Goal: Book appointment/travel/reservation

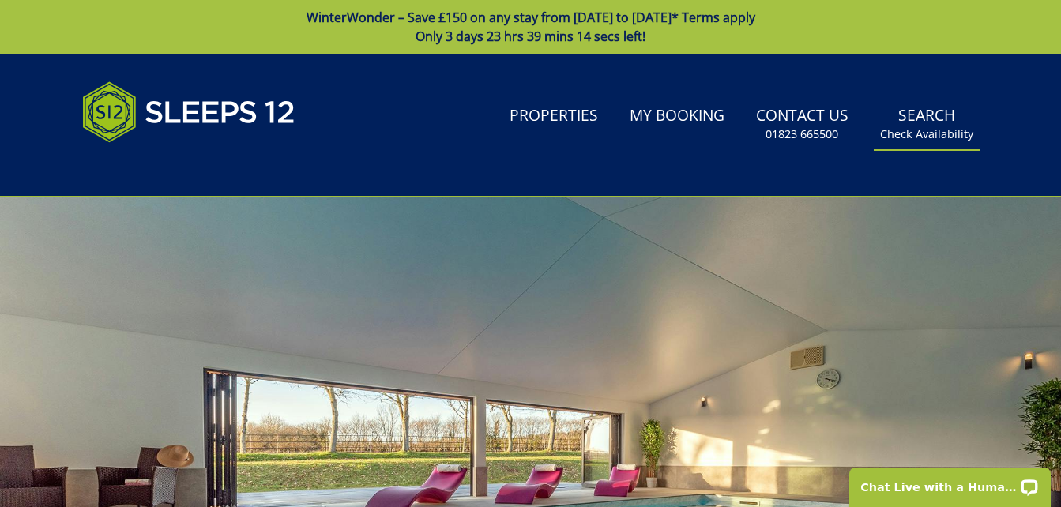
click at [917, 131] on small "Check Availability" at bounding box center [926, 134] width 93 height 16
click at [918, 119] on link "Search Check Availability" at bounding box center [927, 124] width 106 height 51
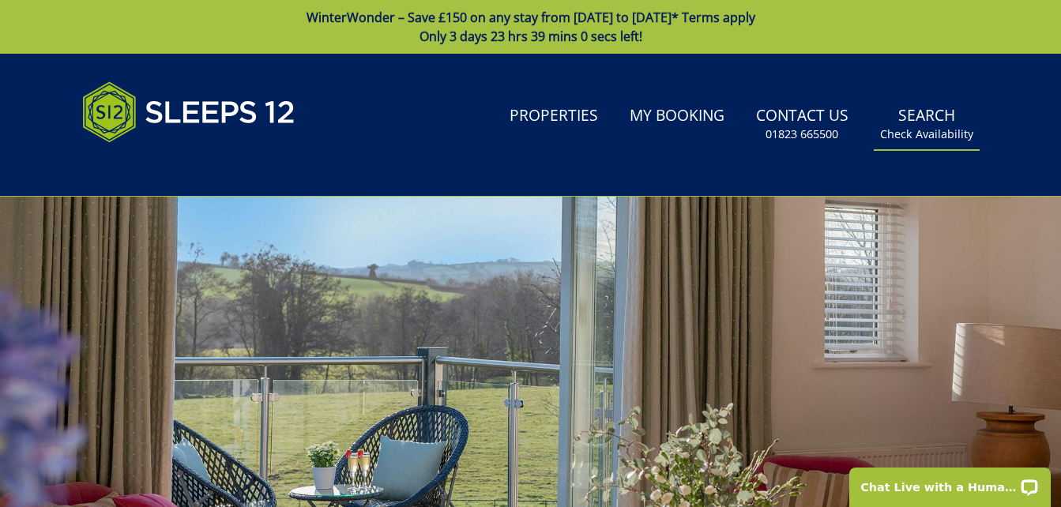
click at [919, 142] on small "Check Availability" at bounding box center [926, 134] width 93 height 16
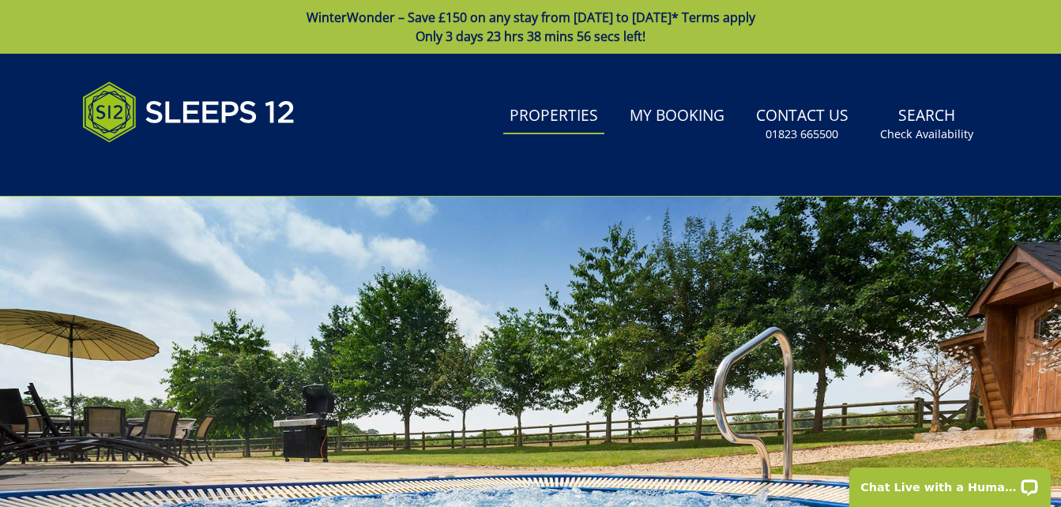
click at [560, 117] on link "Properties" at bounding box center [553, 117] width 101 height 36
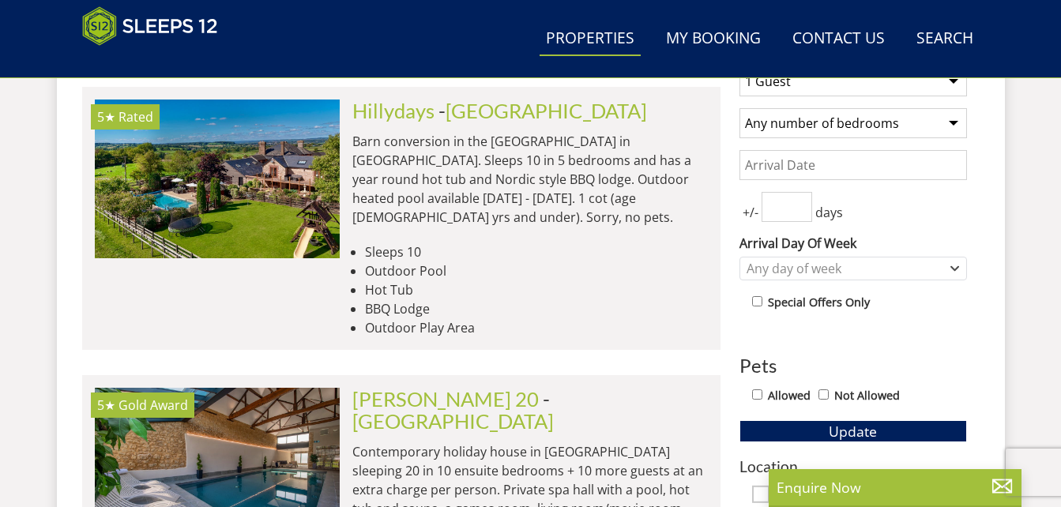
scroll to position [503, 0]
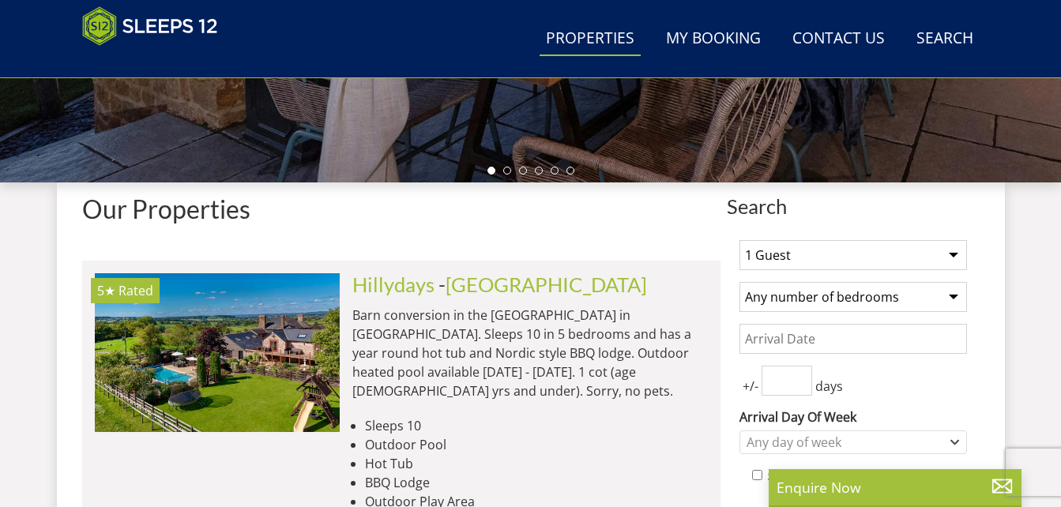
click at [959, 252] on select "1 Guest 2 Guests 3 Guests 4 Guests 5 Guests 6 Guests 7 Guests 8 Guests 9 Guests…" at bounding box center [854, 255] width 228 height 30
select select "10"
click at [740, 240] on select "1 Guest 2 Guests 3 Guests 4 Guests 5 Guests 6 Guests 7 Guests 8 Guests 9 Guests…" at bounding box center [854, 255] width 228 height 30
click at [954, 294] on select "Any number of bedrooms 1 Bedroom 2 Bedrooms 3 Bedrooms 4 Bedrooms 5 Bedrooms 6 …" at bounding box center [854, 297] width 228 height 30
select select "4"
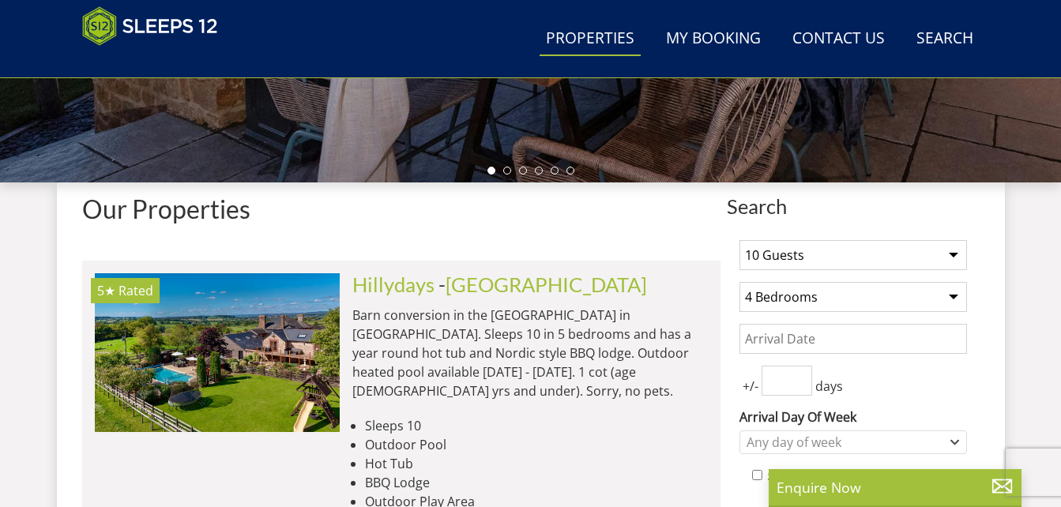
click at [740, 282] on select "Any number of bedrooms 1 Bedroom 2 Bedrooms 3 Bedrooms 4 Bedrooms 5 Bedrooms 6 …" at bounding box center [854, 297] width 228 height 30
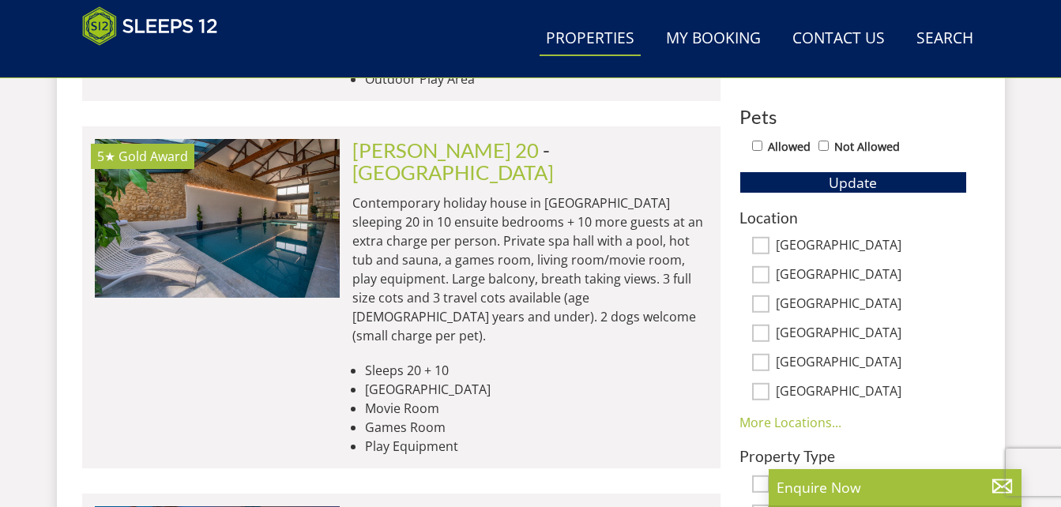
scroll to position [957, 0]
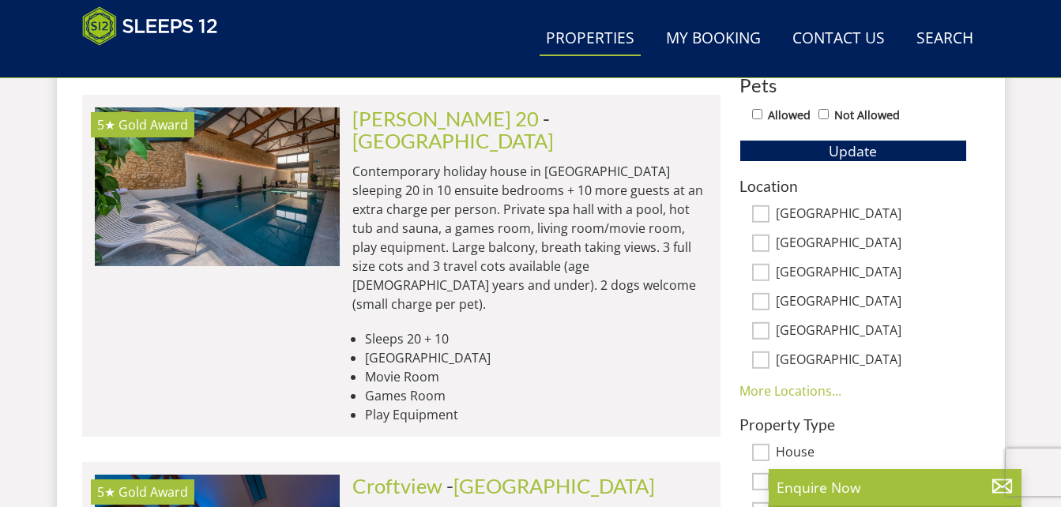
click at [762, 272] on input "[GEOGRAPHIC_DATA]" at bounding box center [760, 272] width 17 height 17
checkbox input "true"
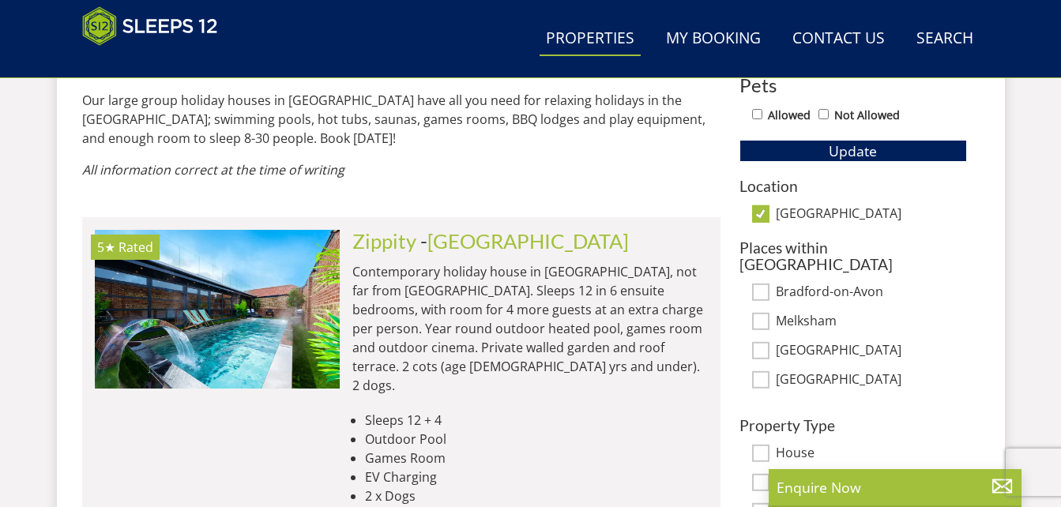
click at [760, 218] on input "[GEOGRAPHIC_DATA]" at bounding box center [760, 213] width 17 height 17
checkbox input "false"
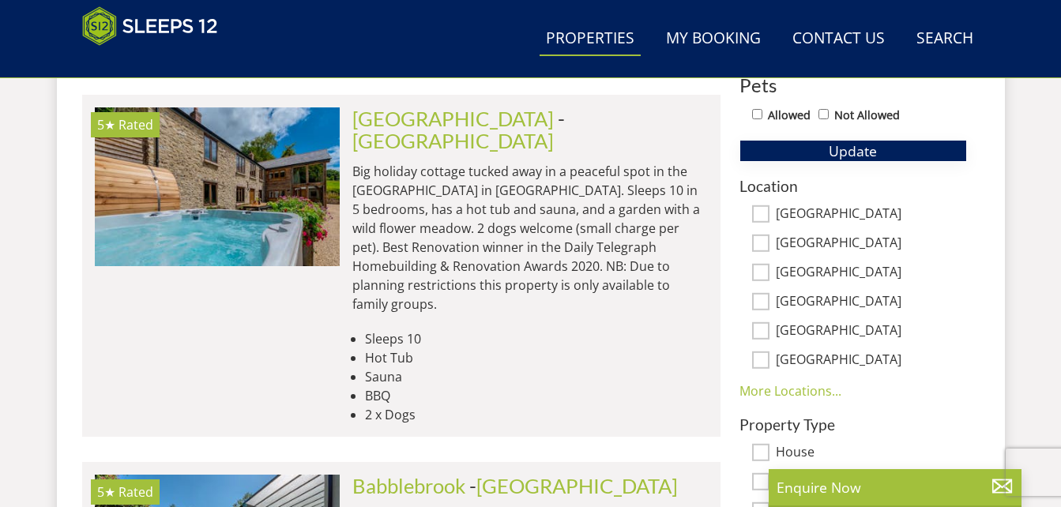
click at [900, 154] on button "Update" at bounding box center [854, 151] width 228 height 22
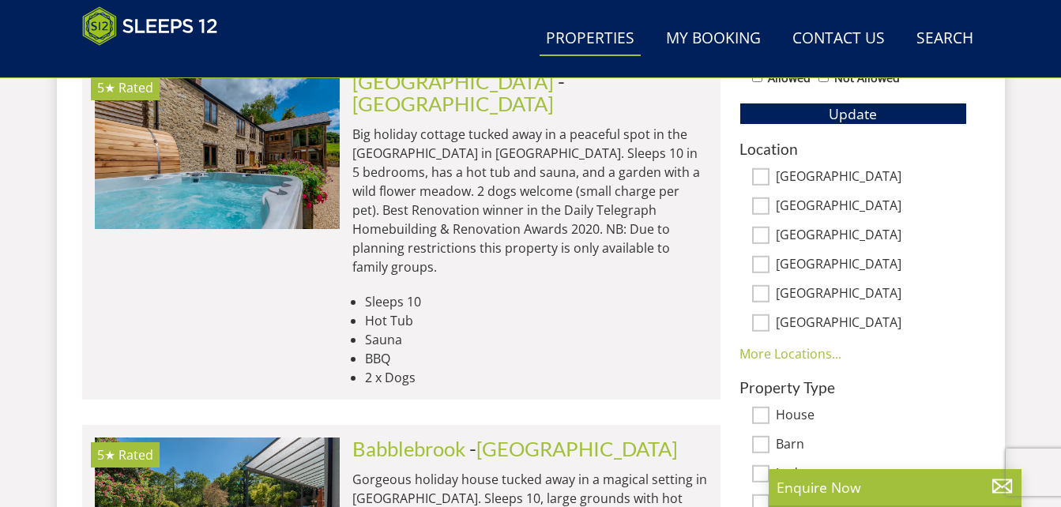
scroll to position [944, 0]
